Goal: Transaction & Acquisition: Purchase product/service

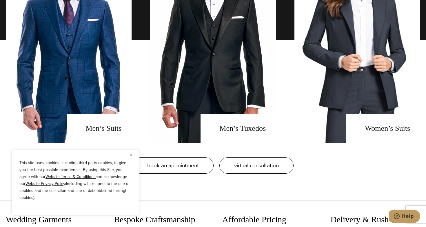
scroll to position [513, 0]
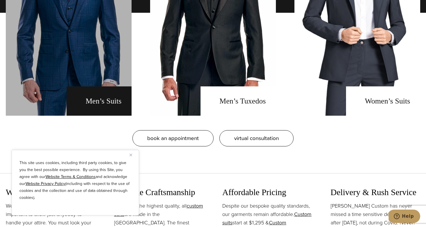
click at [90, 92] on link "men's suits" at bounding box center [69, 13] width 126 height 206
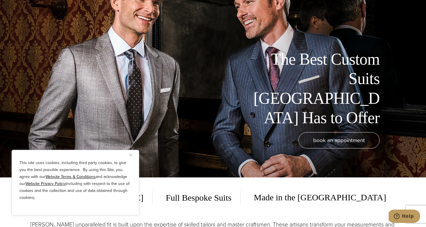
scroll to position [128, 0]
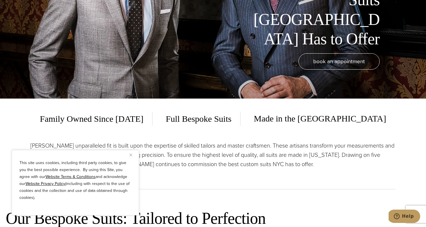
click at [131, 157] on button "Close" at bounding box center [133, 154] width 7 height 7
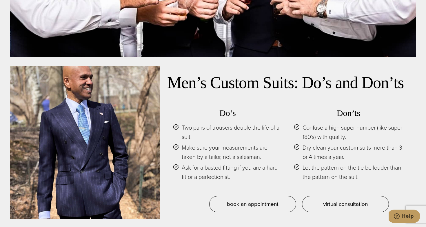
scroll to position [0, 0]
